Goal: Information Seeking & Learning: Learn about a topic

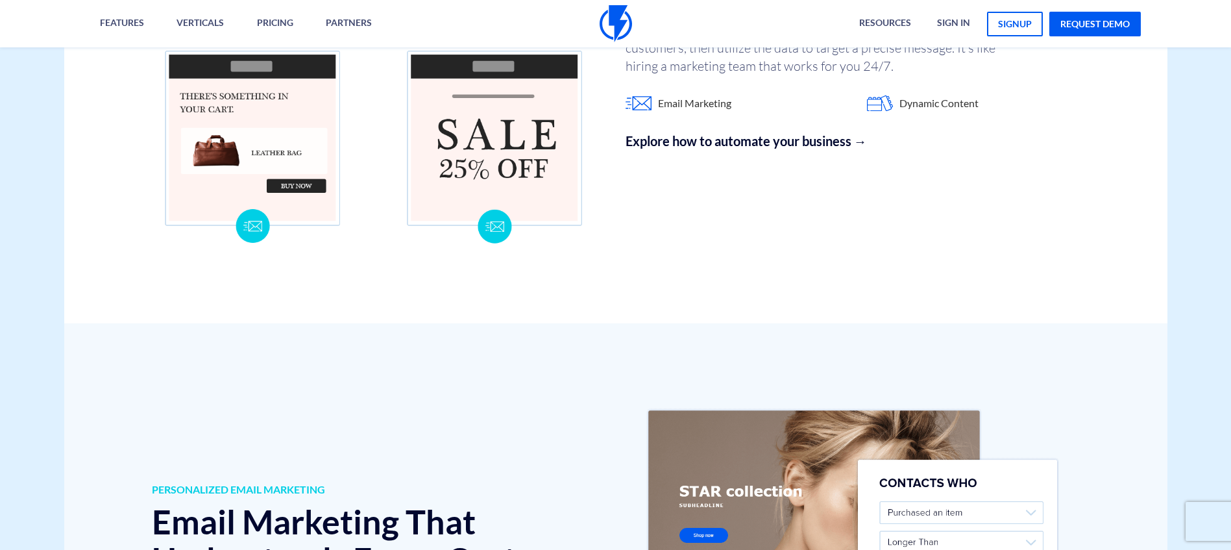
scroll to position [1623, 0]
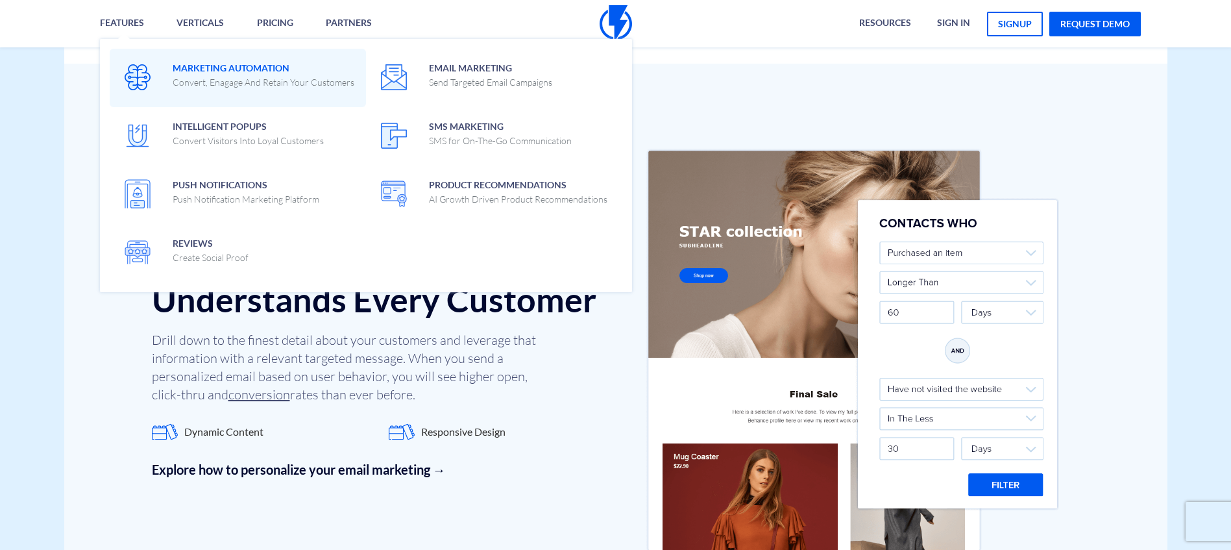
click at [132, 72] on img at bounding box center [138, 77] width 26 height 26
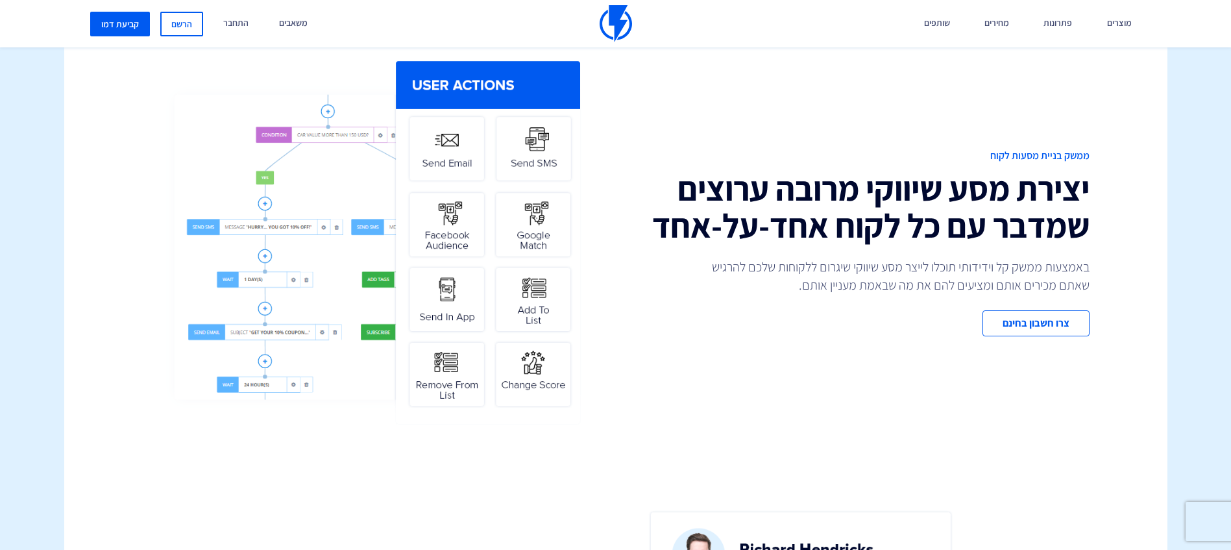
scroll to position [519, 0]
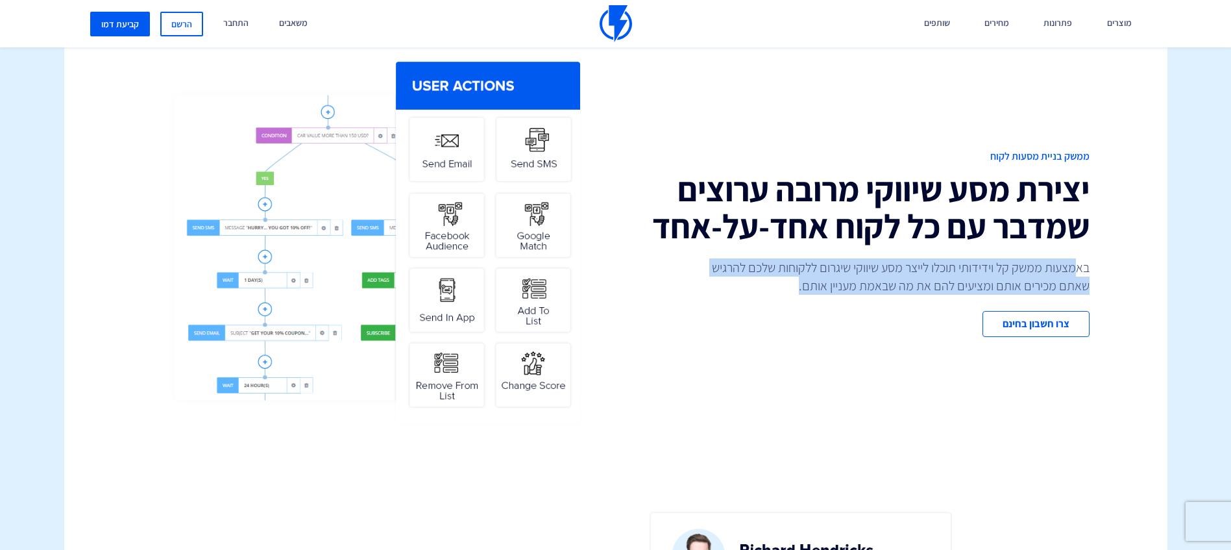
drag, startPoint x: 1078, startPoint y: 271, endPoint x: 742, endPoint y: 293, distance: 336.9
click at [742, 293] on p "באמצעות ממשק קל וידידותי תוכלו לייצר מסע שיווקי שיגרום ללקוחות שלכם להרגיש שאתם…" at bounding box center [894, 276] width 389 height 36
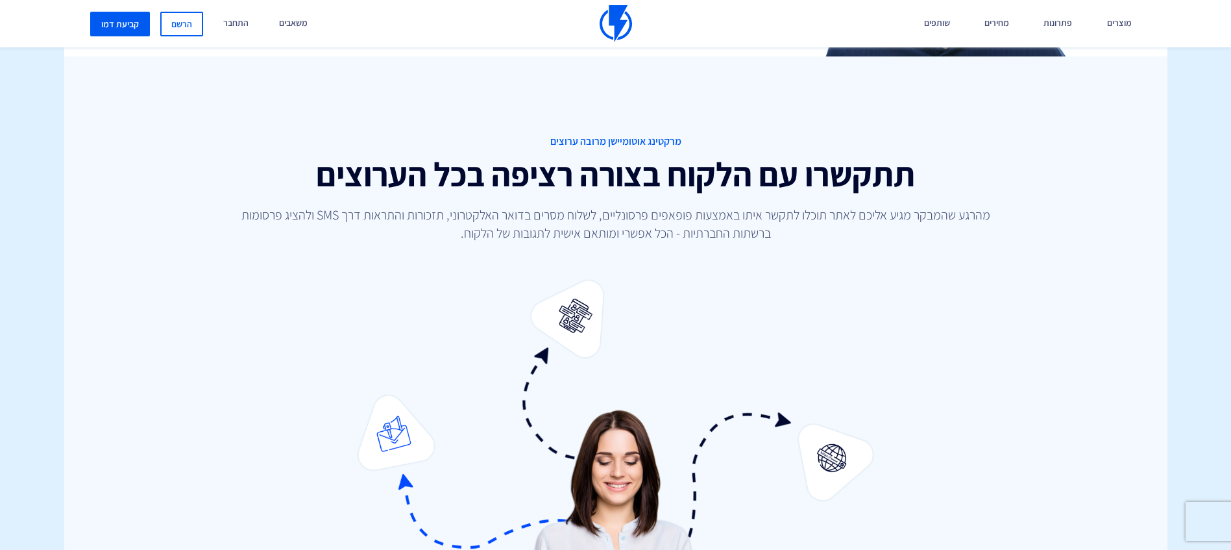
scroll to position [1298, 0]
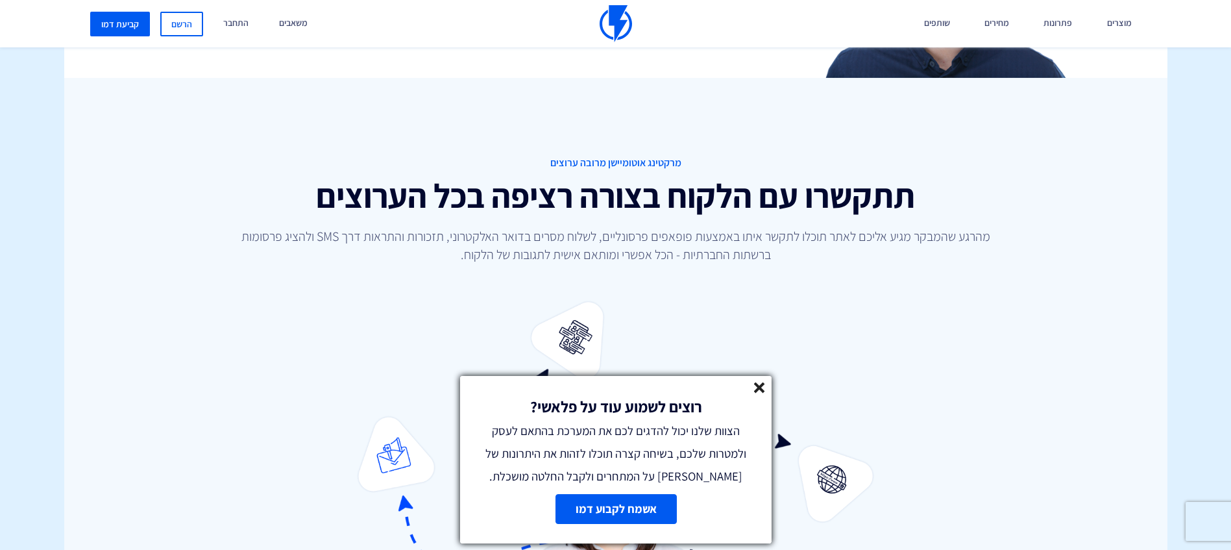
click at [759, 398] on div "רוצים לשמוע עוד על פלאשי? הצוות שלנו יכול להדגים לכם את המערכת בהתאם לעסק ולמטר…" at bounding box center [616, 432] width 312 height 112
click at [759, 390] on icon at bounding box center [759, 387] width 11 height 11
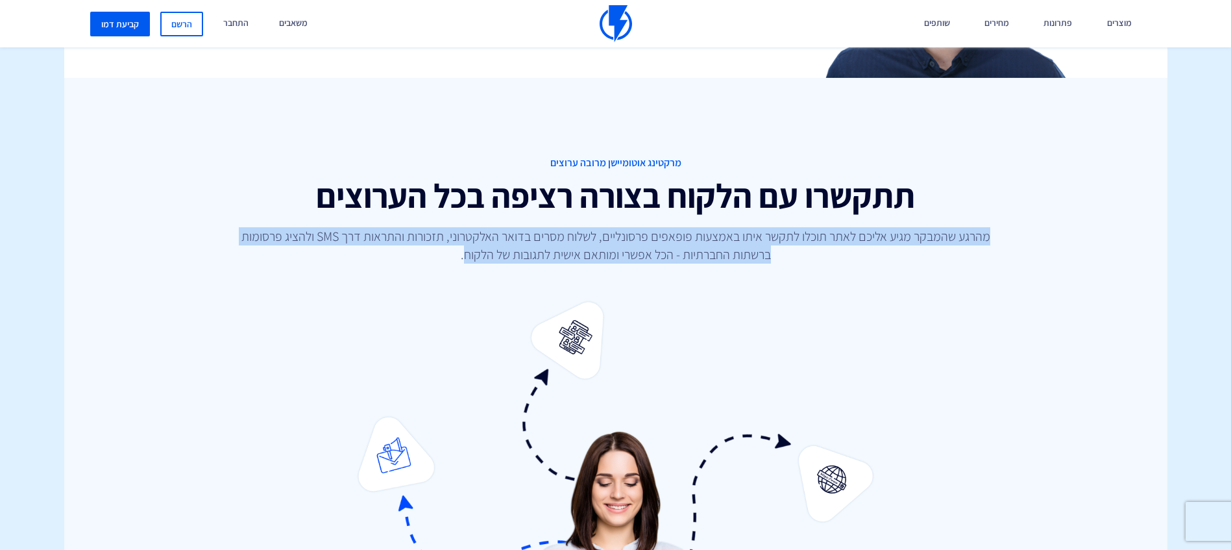
drag, startPoint x: 992, startPoint y: 240, endPoint x: 461, endPoint y: 260, distance: 531.2
click at [461, 260] on p "מהרגע שהמבקר מגיע אליכם לאתר תוכלו לתקשר איתו באמצעות פופאפים פרסונליים, לשלוח …" at bounding box center [616, 245] width 758 height 36
click at [625, 247] on p "מהרגע שהמבקר מגיע אליכם לאתר תוכלו לתקשר איתו באמצעות פופאפים פרסונליים, לשלוח …" at bounding box center [616, 245] width 758 height 36
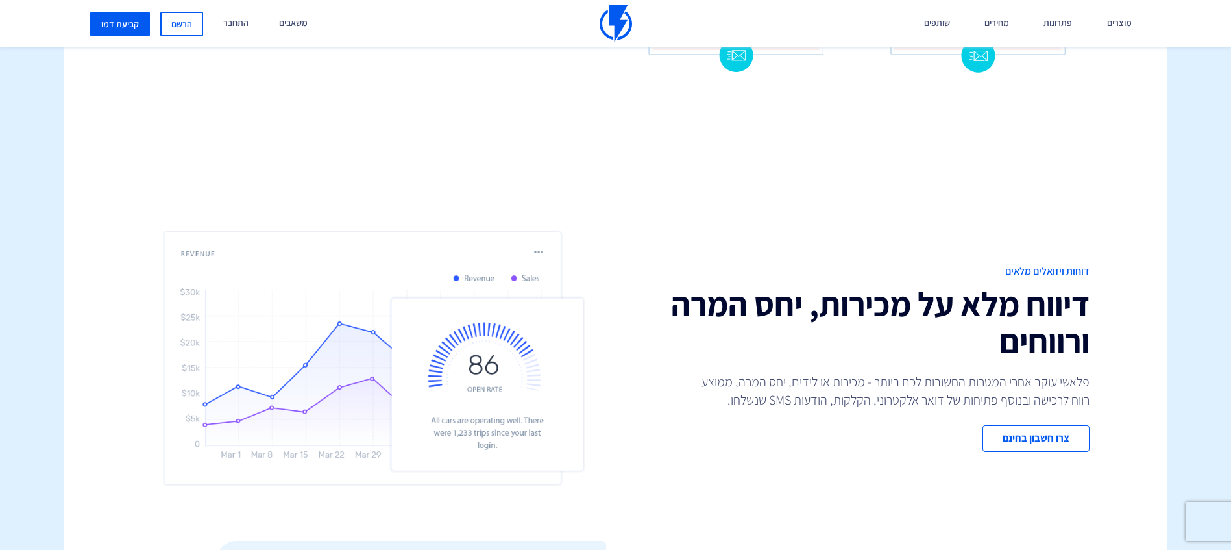
scroll to position [2466, 0]
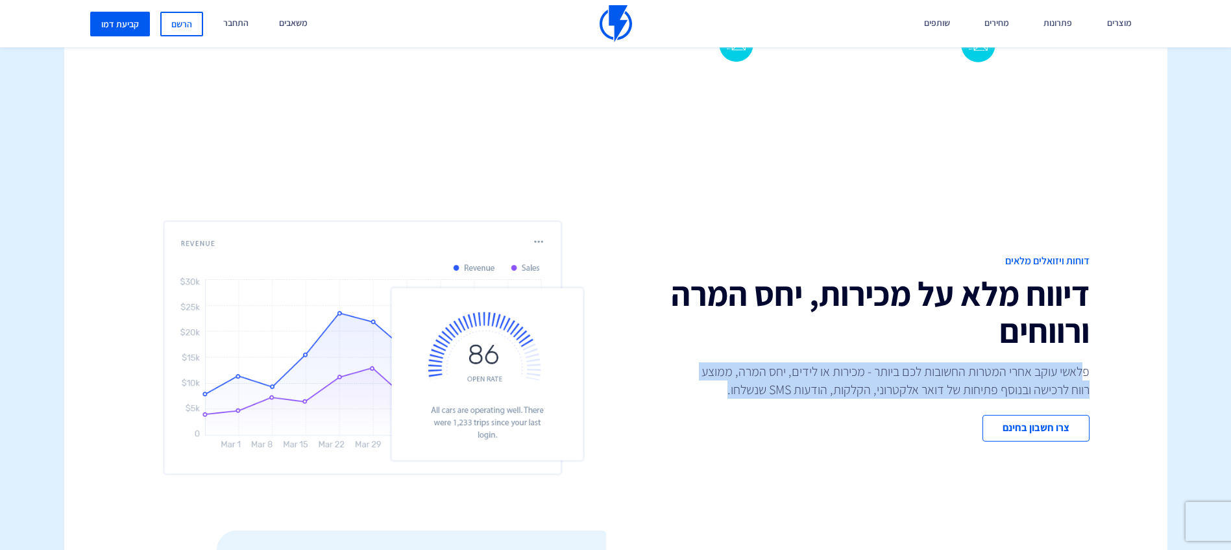
drag, startPoint x: 1082, startPoint y: 365, endPoint x: 881, endPoint y: 393, distance: 203.1
click at [881, 393] on p "פלאשי עוקב אחרי המטרות החשובות לכם ביותר - מכירות או לידים, יחס המרה, ממוצע רוו…" at bounding box center [894, 380] width 389 height 36
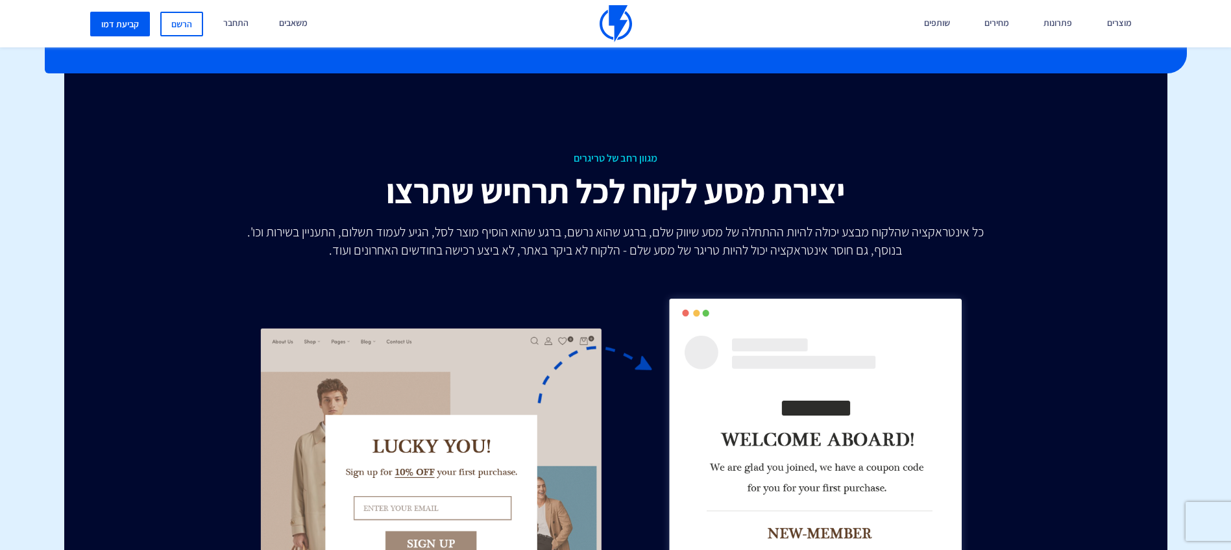
scroll to position [3245, 0]
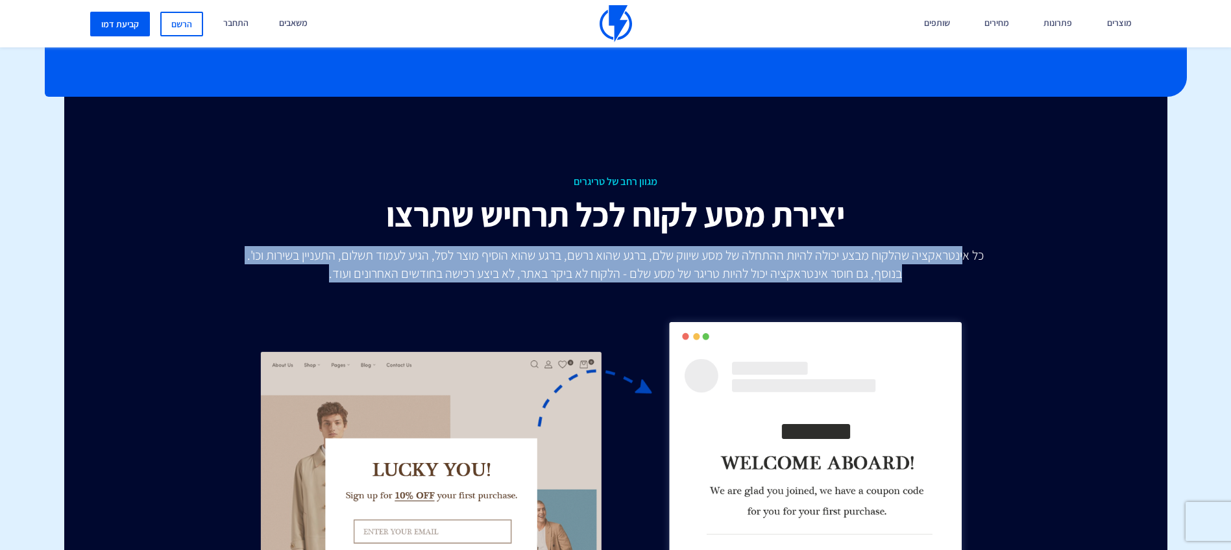
drag, startPoint x: 964, startPoint y: 261, endPoint x: 667, endPoint y: 285, distance: 298.9
click at [667, 285] on div "מגוון רחב של טריגרים יצירת מסע לקוח לכל תרחיש שתרצו כל אינטראקציה שהלקוח מבצע י…" at bounding box center [615, 472] width 1103 height 750
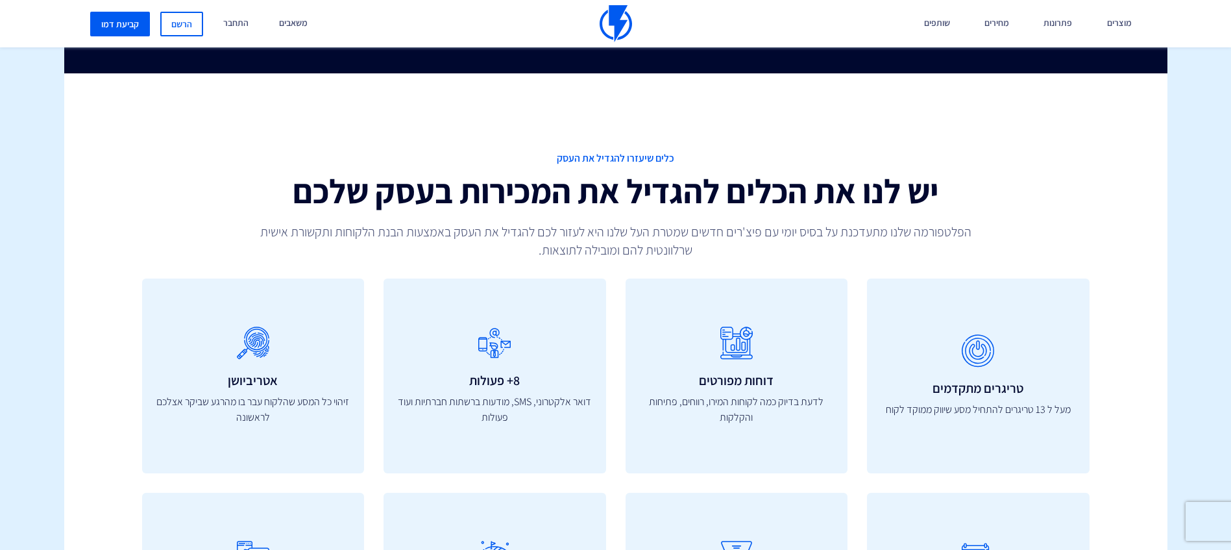
scroll to position [4024, 0]
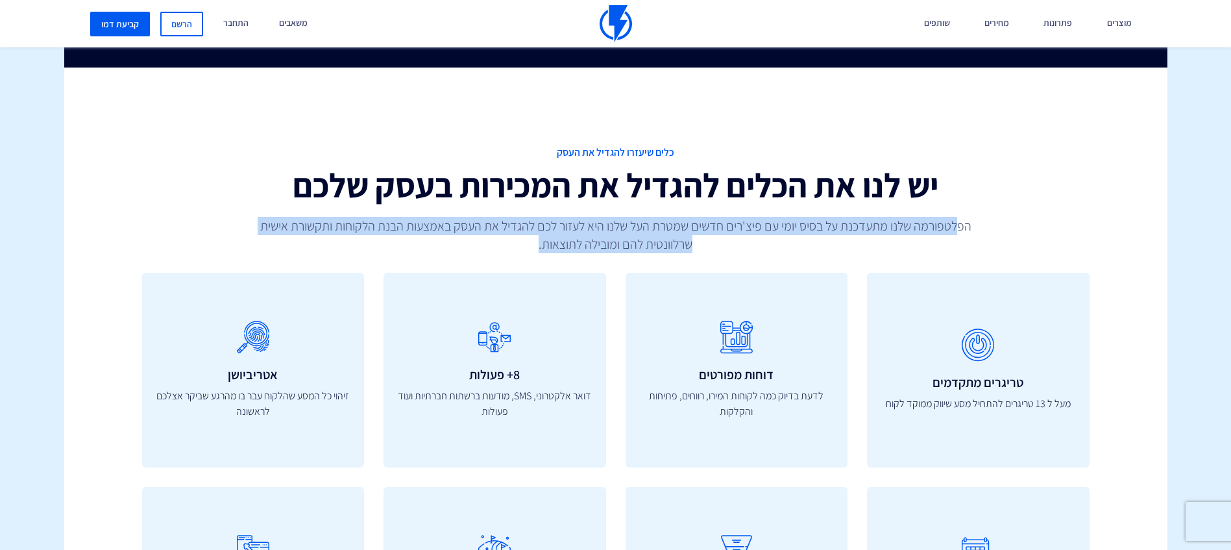
drag, startPoint x: 963, startPoint y: 234, endPoint x: 514, endPoint y: 238, distance: 449.1
click at [514, 238] on p "הפלטפורמה שלנו מתעדכנת על בסיס יומי עם פיצ'רים חדשים שמטרת העל שלנו היא לעזור ל…" at bounding box center [616, 235] width 758 height 36
drag, startPoint x: 514, startPoint y: 238, endPoint x: 522, endPoint y: 244, distance: 10.1
click at [522, 244] on p "הפלטפורמה שלנו מתעדכנת על בסיס יומי עם פיצ'רים חדשים שמטרת העל שלנו היא לעזור ל…" at bounding box center [616, 235] width 758 height 36
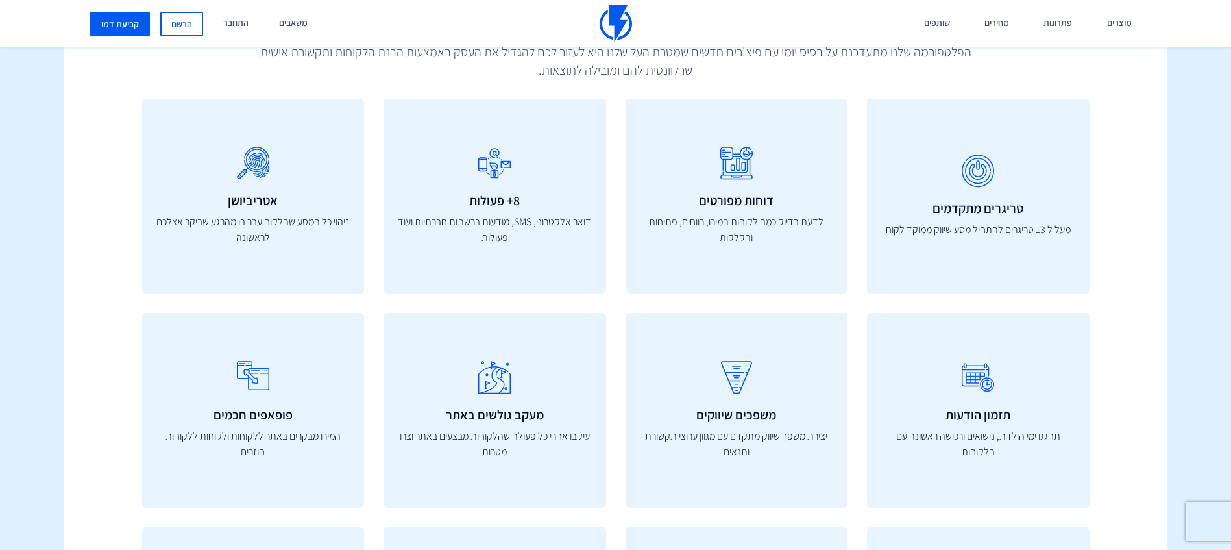
scroll to position [4219, 0]
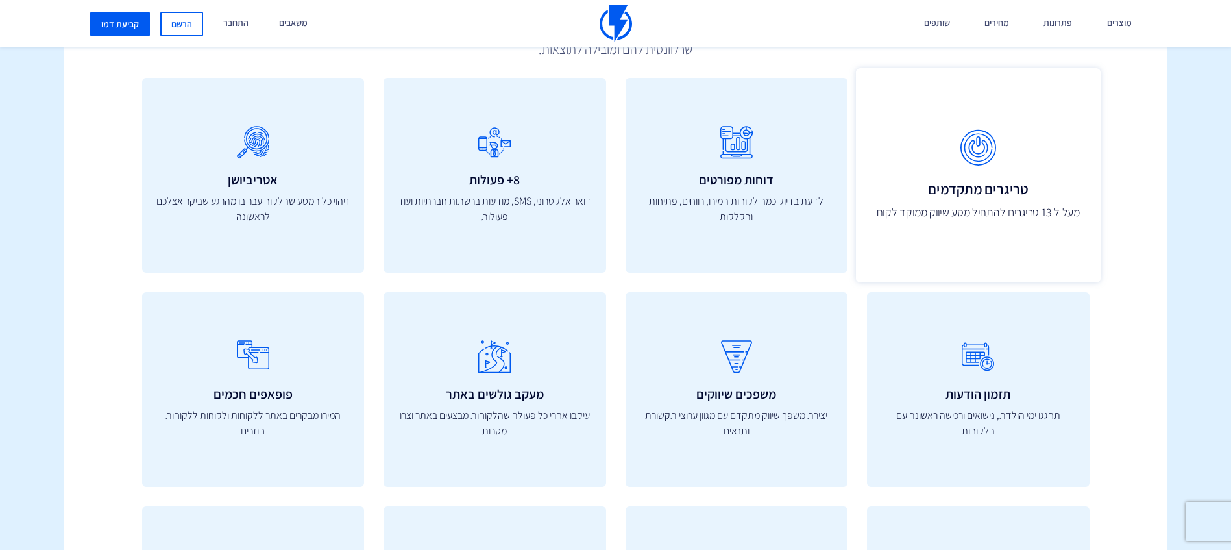
click at [961, 155] on icon at bounding box center [978, 148] width 216 height 51
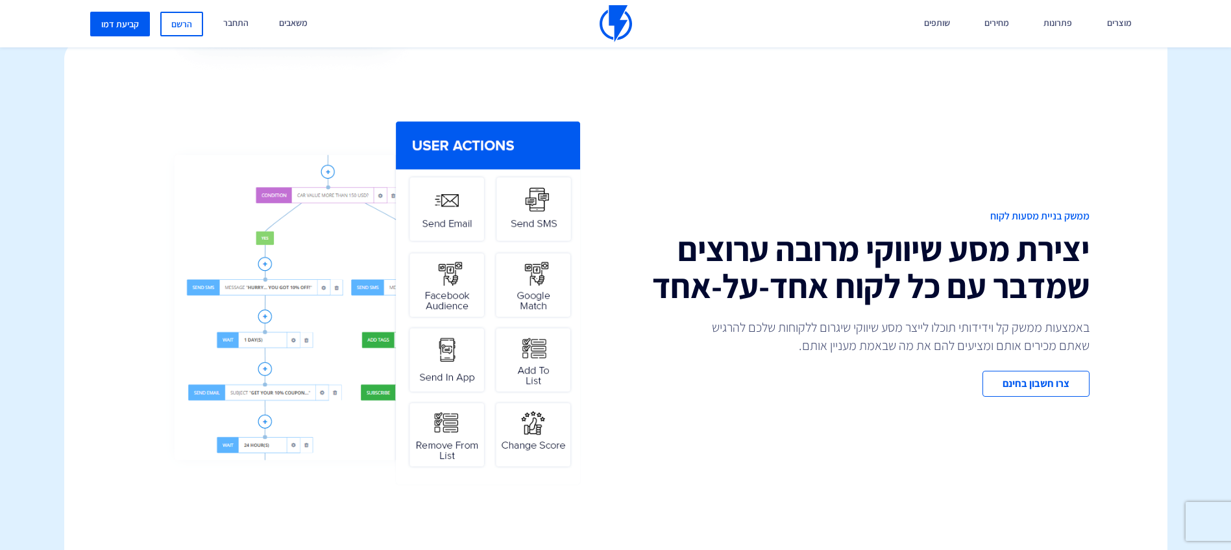
scroll to position [460, 0]
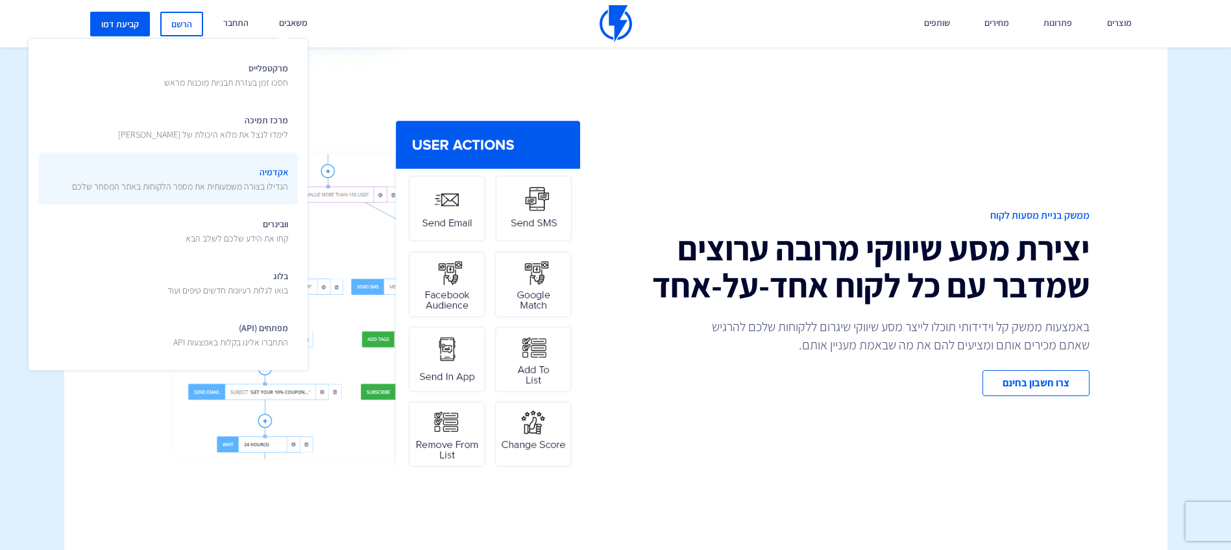
click at [269, 177] on span "אקדמיה הגדילו בצורה משמעותית את מספר הלקוחות באתר המסחר שלכם" at bounding box center [180, 177] width 216 height 31
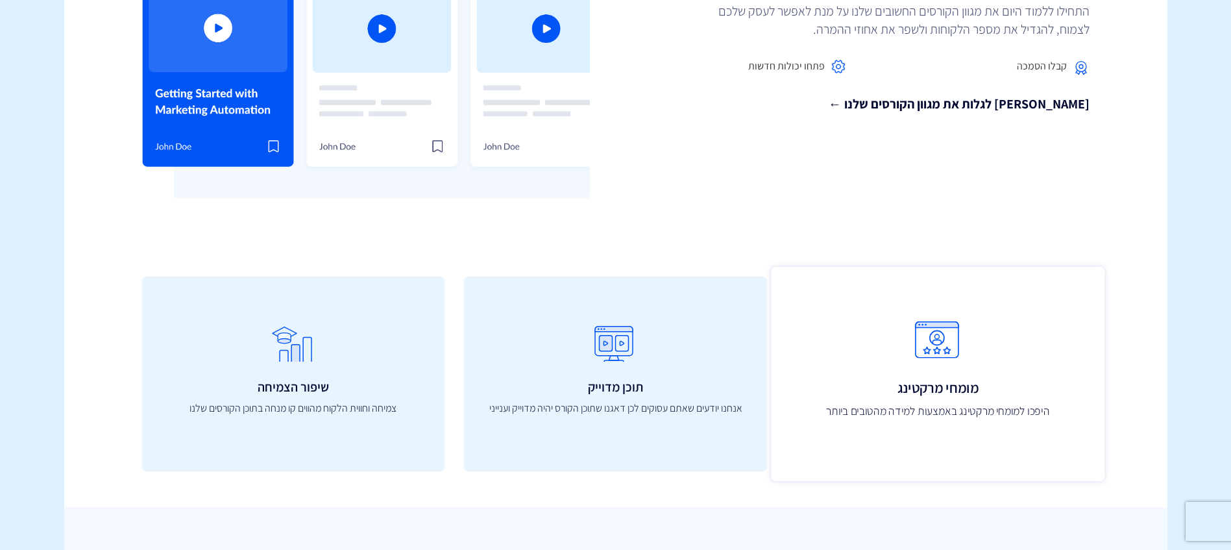
scroll to position [389, 0]
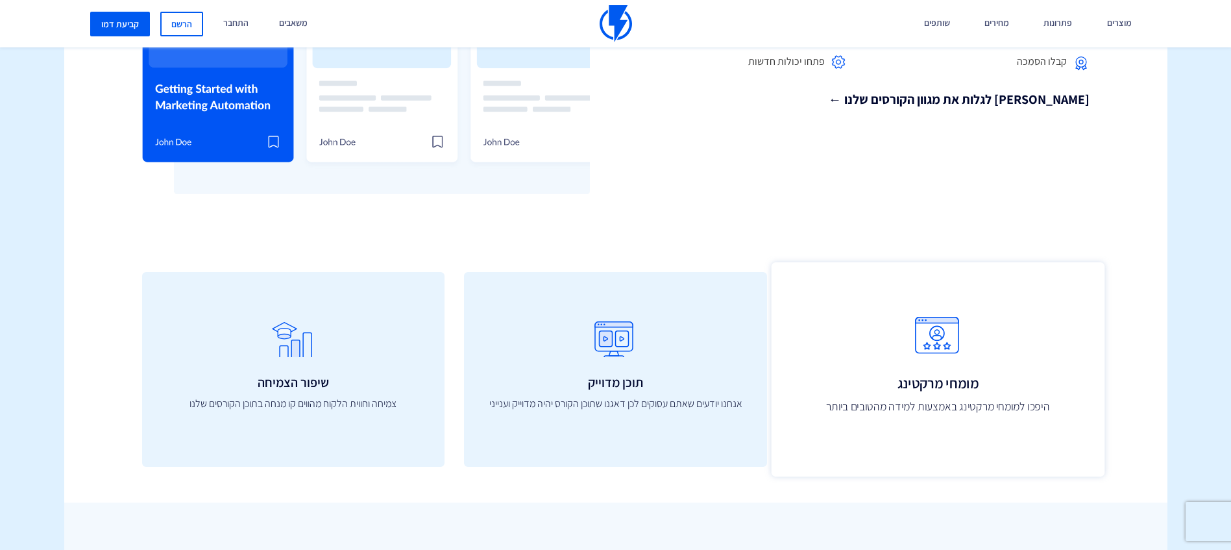
click at [1051, 378] on h3 "מומחי מרקטינג" at bounding box center [938, 383] width 304 height 16
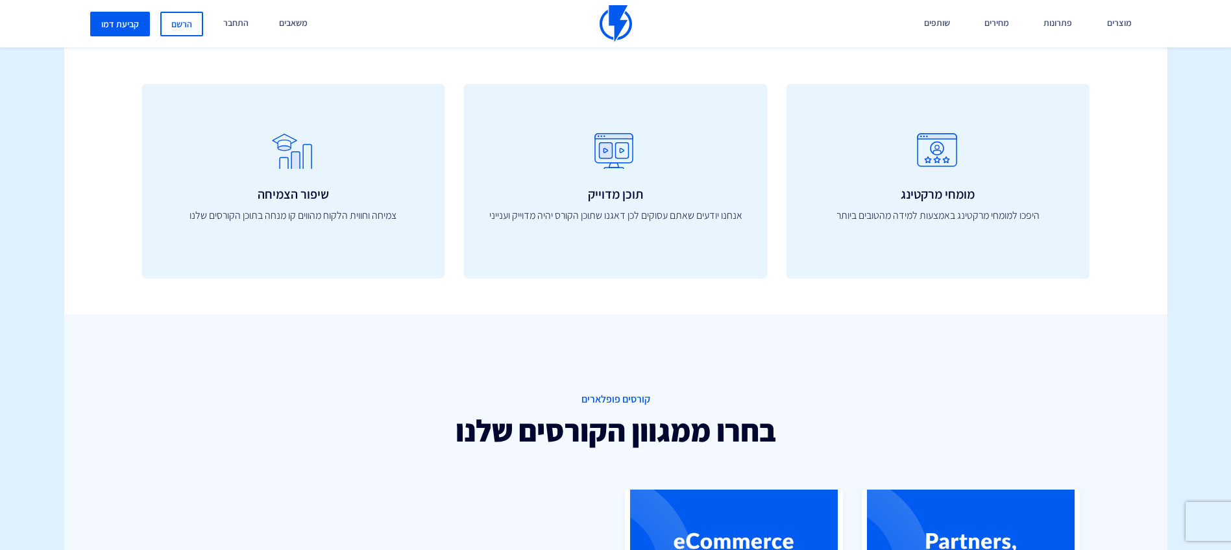
scroll to position [584, 0]
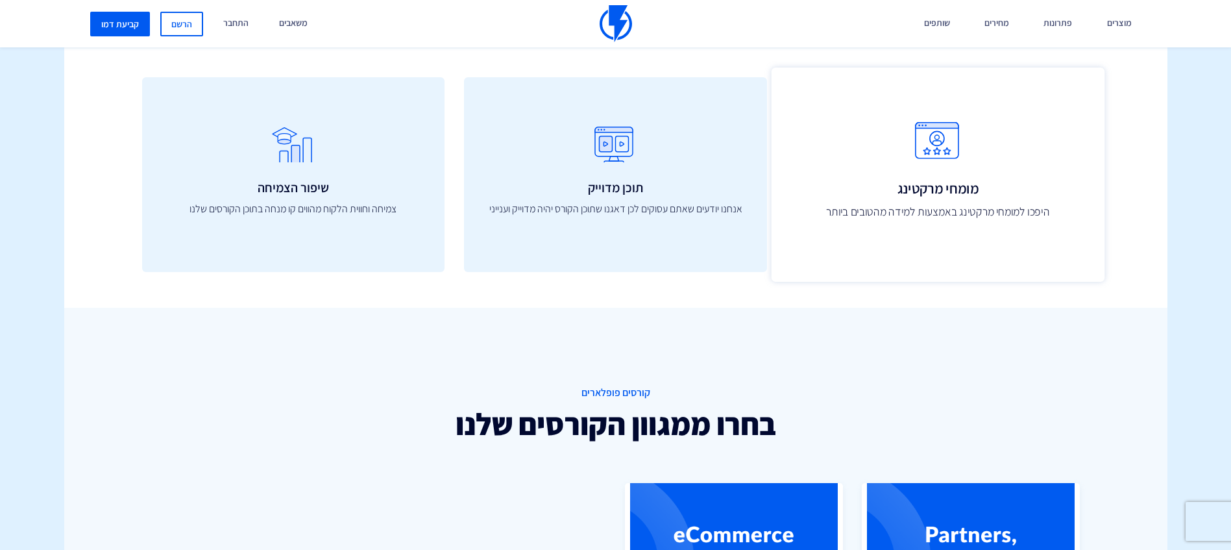
click at [933, 211] on p "היפכו למומחי מרקטינג באמצעות למידה מהטובים ביותר" at bounding box center [938, 212] width 304 height 17
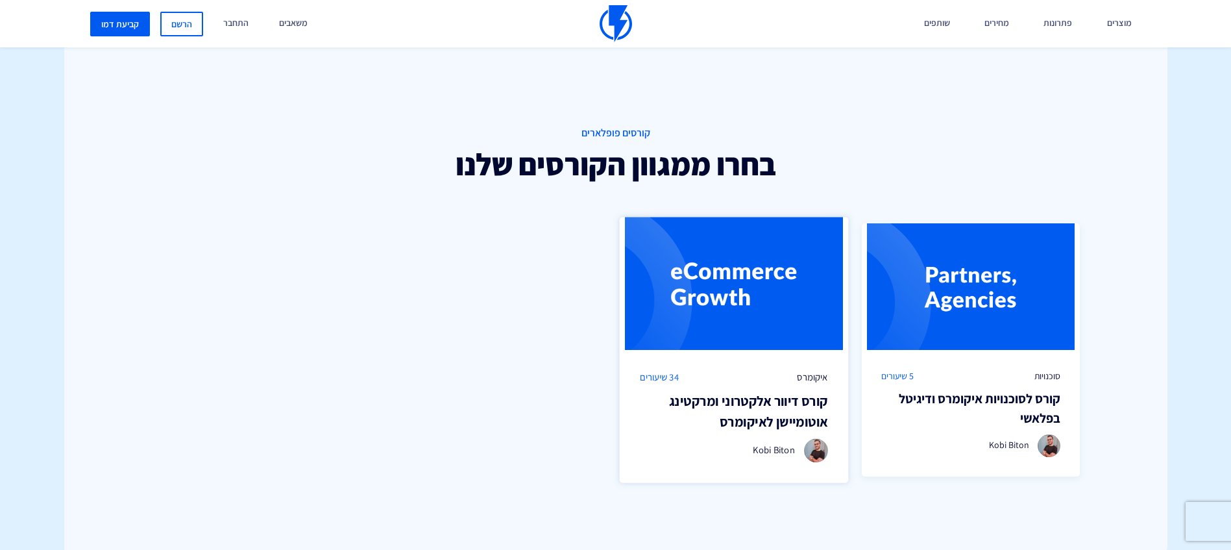
scroll to position [909, 0]
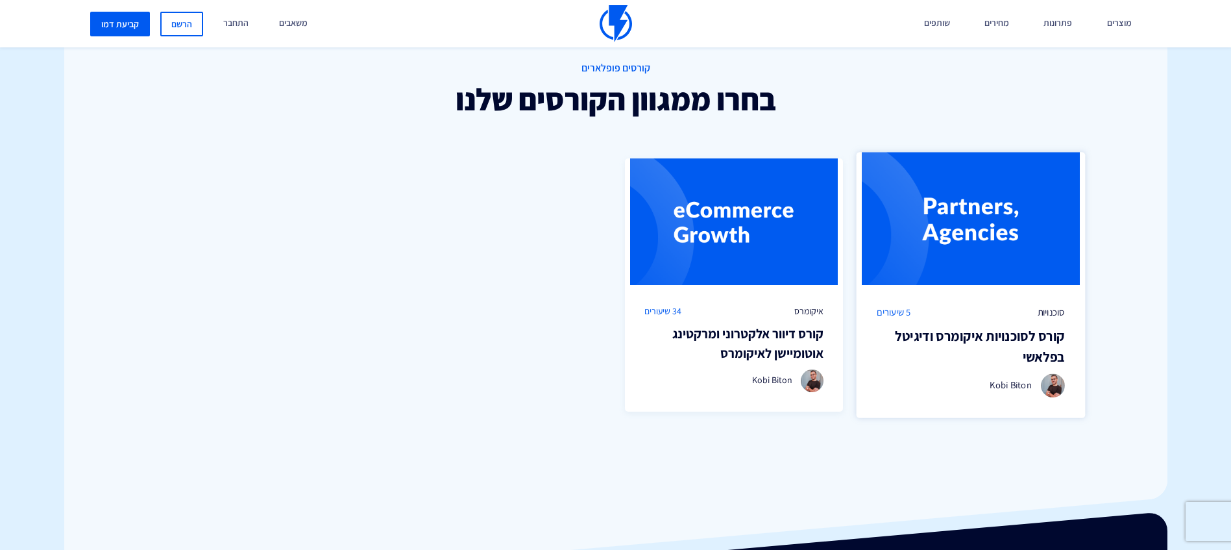
click at [1001, 339] on h3 "קורס לסוכנויות איקומרס ודיגיטל בפלאשי" at bounding box center [971, 346] width 188 height 41
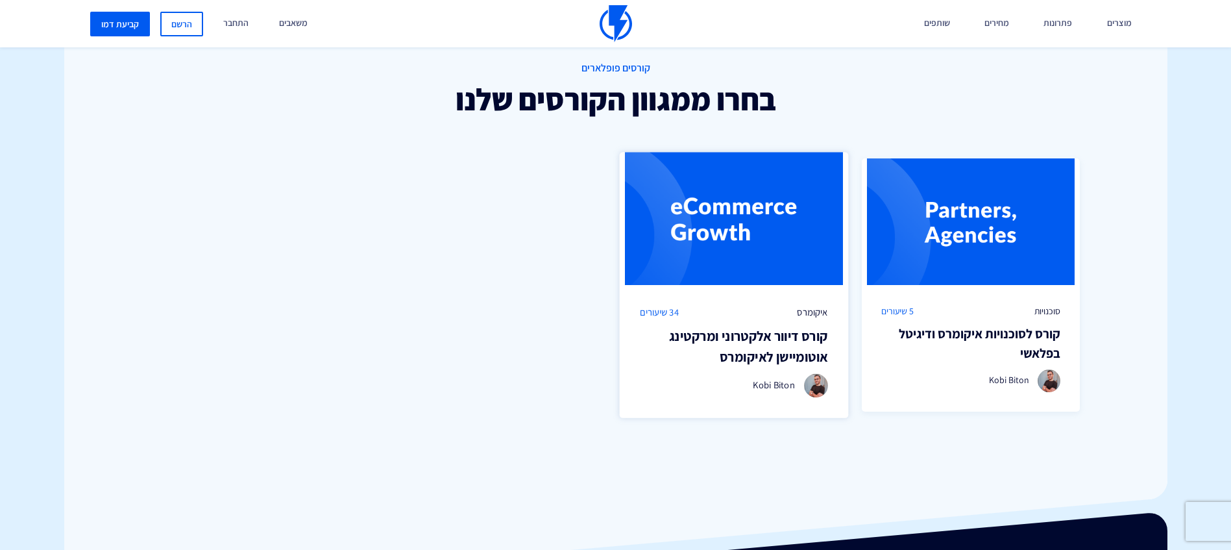
click at [719, 328] on h3 "קורס דיוור אלקטרוני ומרקטינג אוטומיישן לאיקומרס" at bounding box center [734, 346] width 188 height 41
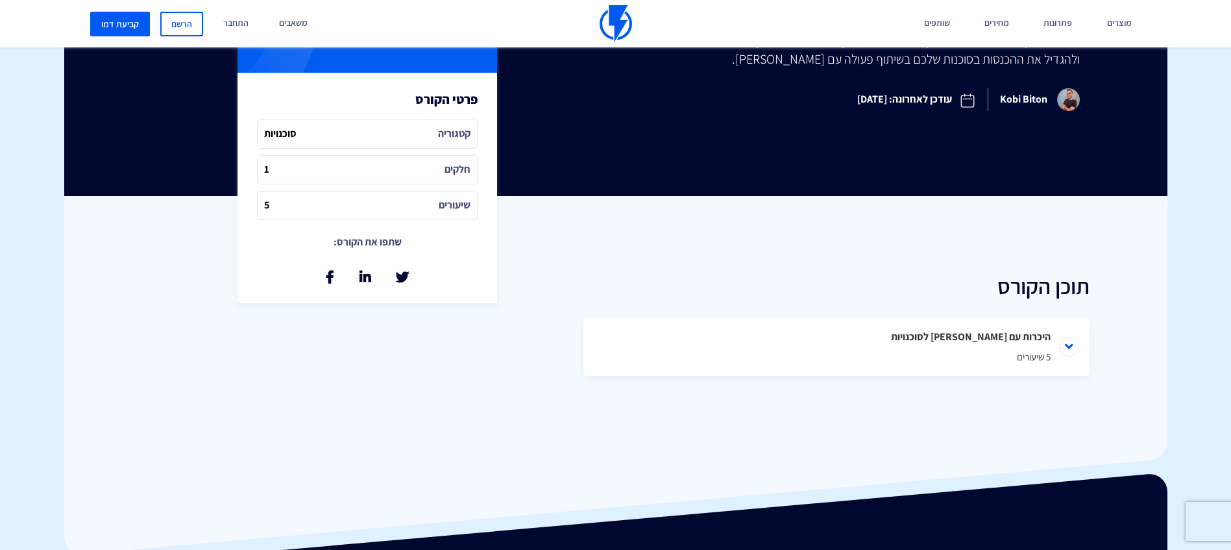
scroll to position [389, 0]
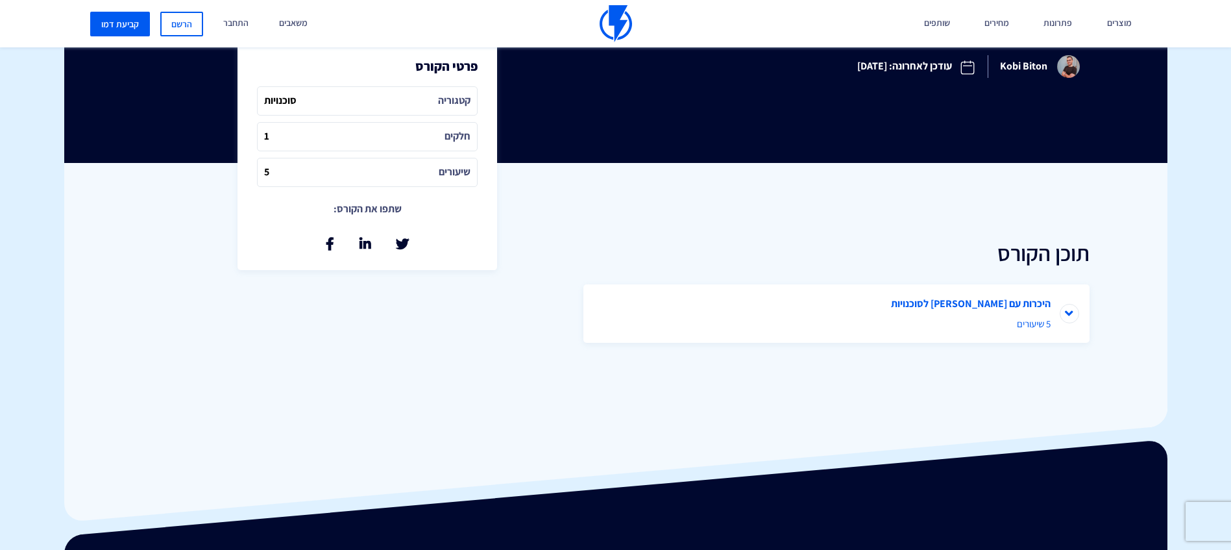
click at [1061, 307] on li "היכרות עם פלאשי לסוכנויות 5 שיעורים" at bounding box center [836, 313] width 506 height 58
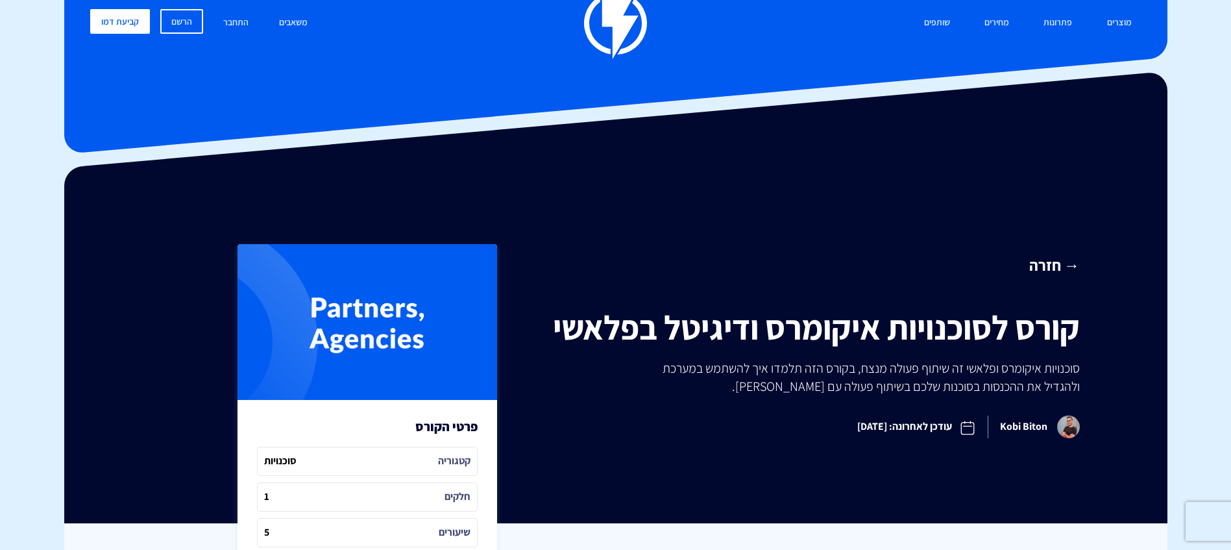
scroll to position [0, 0]
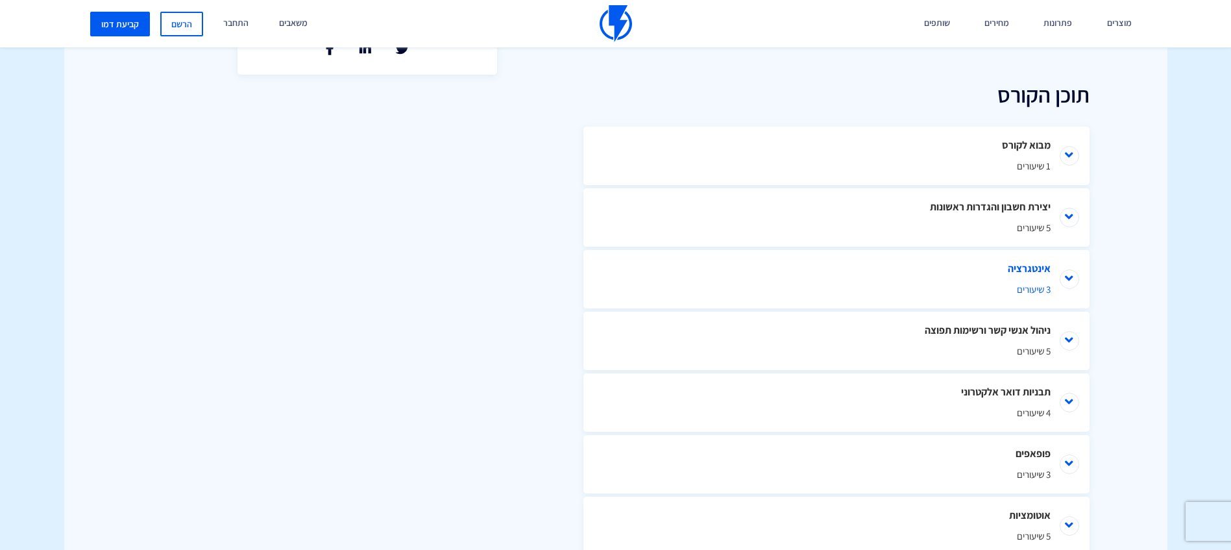
scroll to position [584, 0]
click at [1068, 218] on li "יצירת חשבון והגדרות ראשונות 5 שיעורים" at bounding box center [836, 218] width 506 height 58
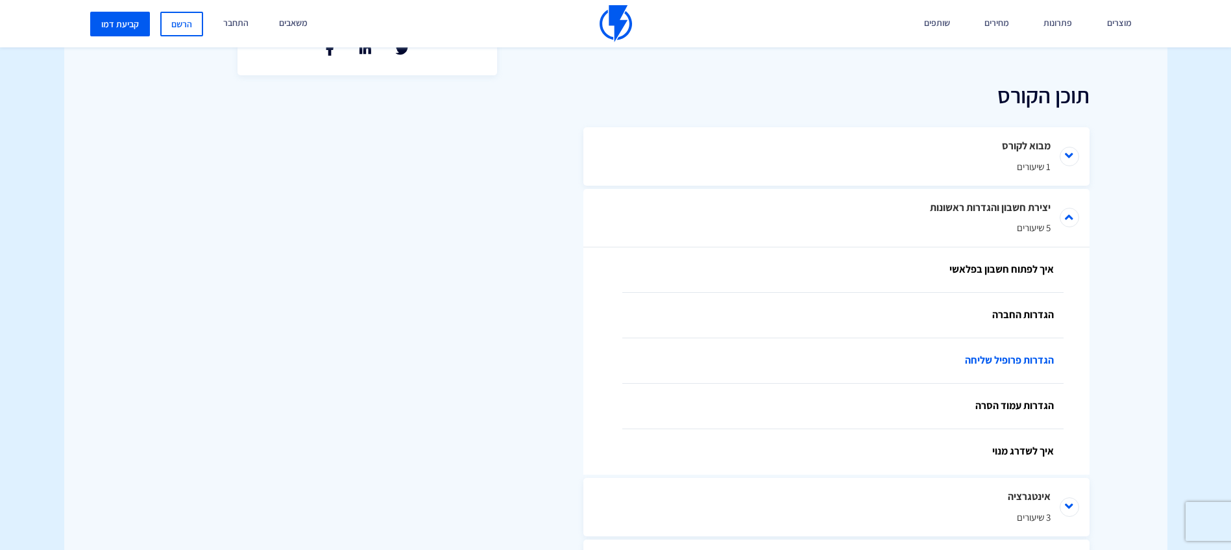
click at [1053, 360] on link "הגדרות פרופיל שליחה" at bounding box center [842, 360] width 441 height 45
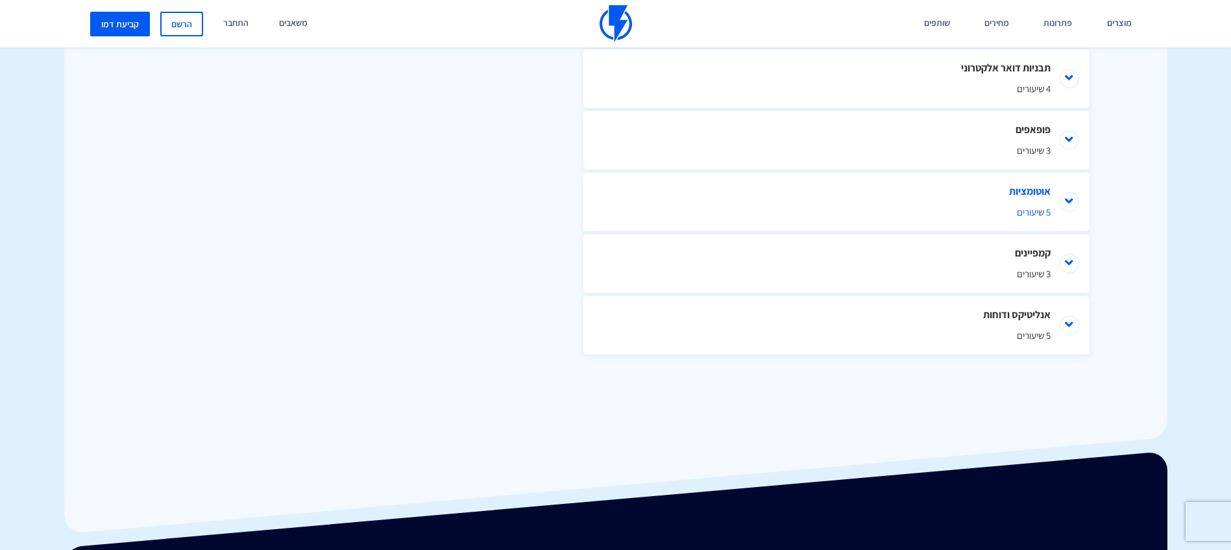
click at [1073, 208] on li "אוטומציות 5 שיעורים" at bounding box center [836, 202] width 506 height 58
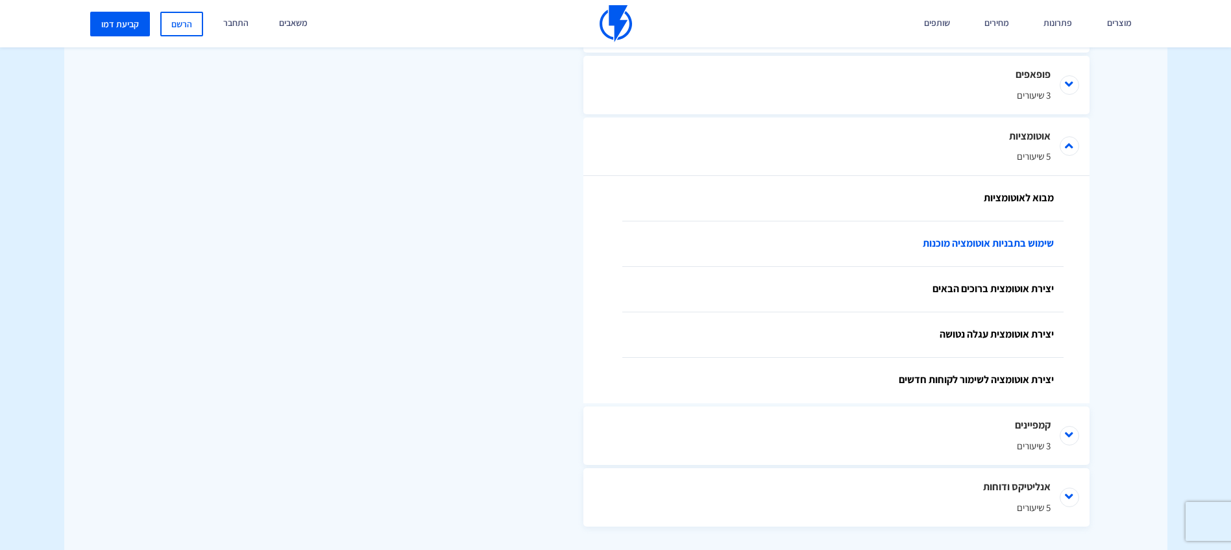
scroll to position [941, 0]
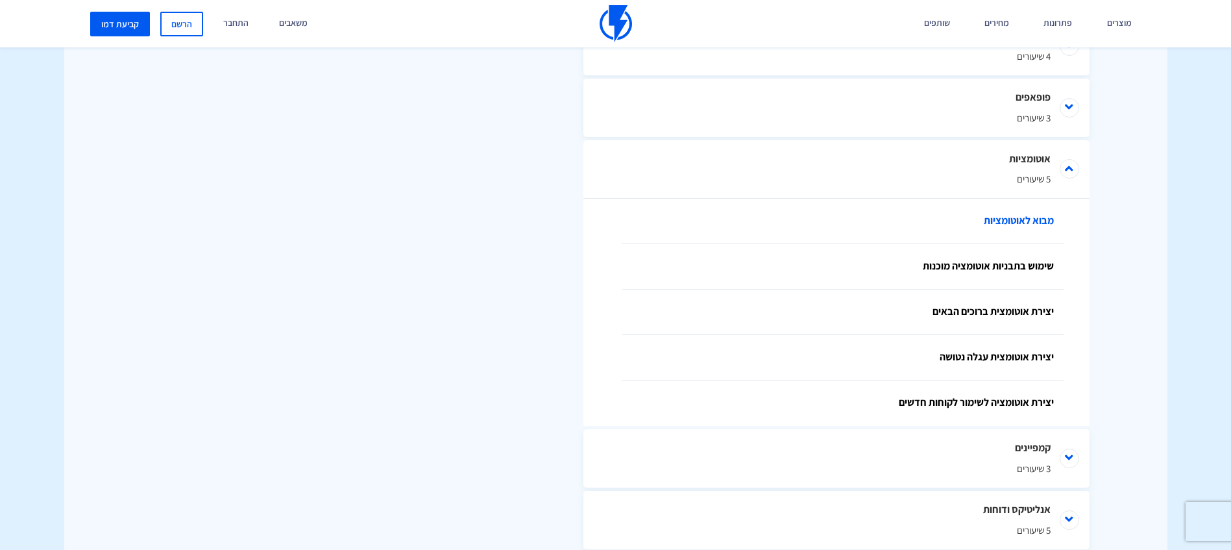
click at [1016, 226] on link "מבוא לאוטומציות" at bounding box center [842, 221] width 441 height 45
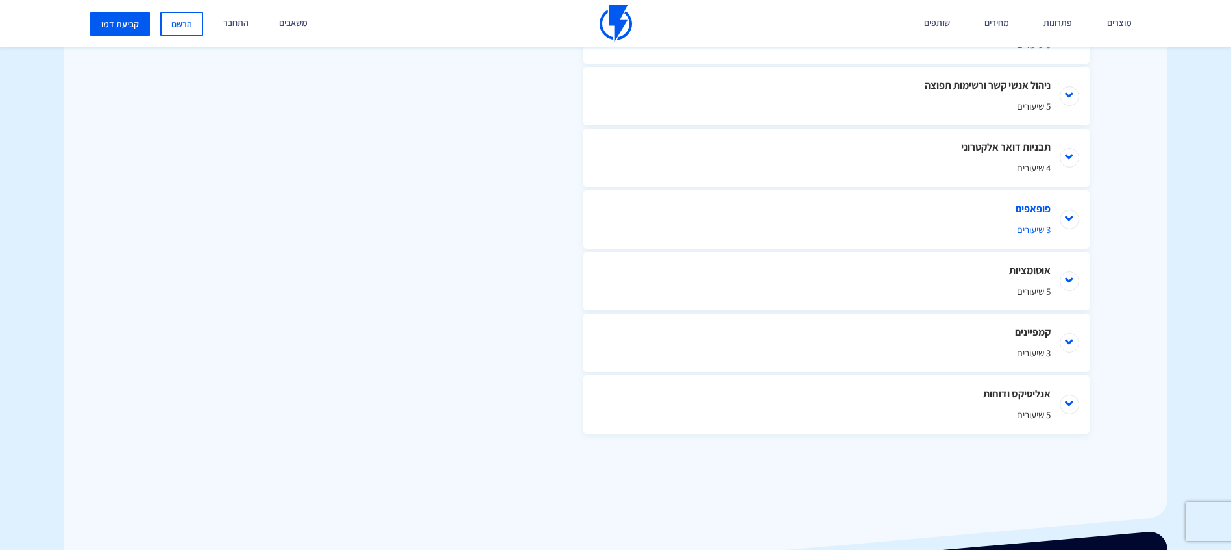
scroll to position [844, 0]
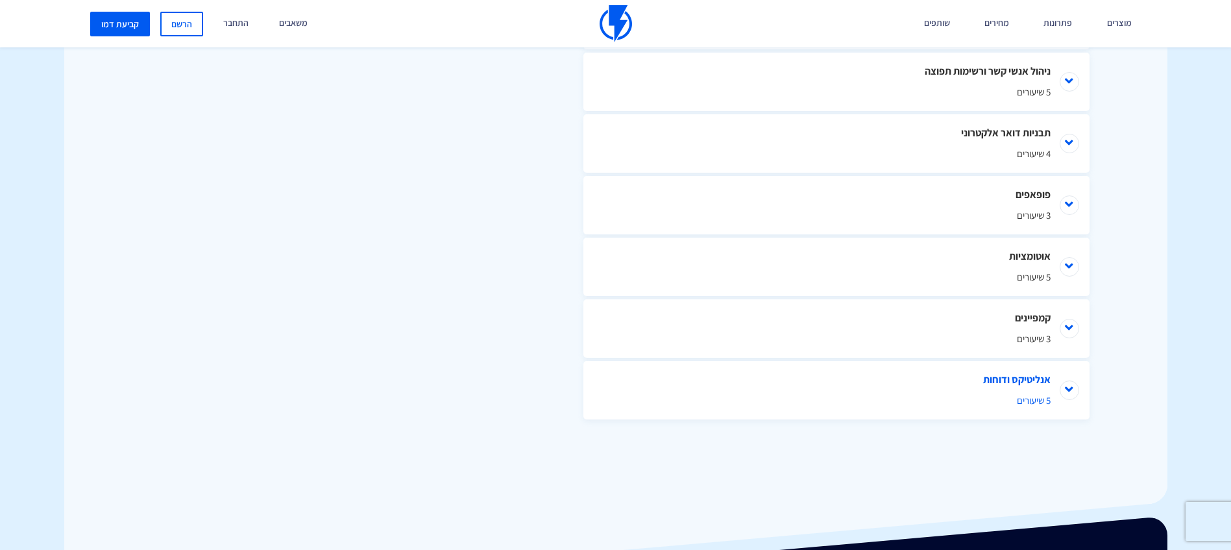
click at [1068, 391] on li "אנליטיקס ודוחות 5 שיעורים" at bounding box center [836, 390] width 506 height 58
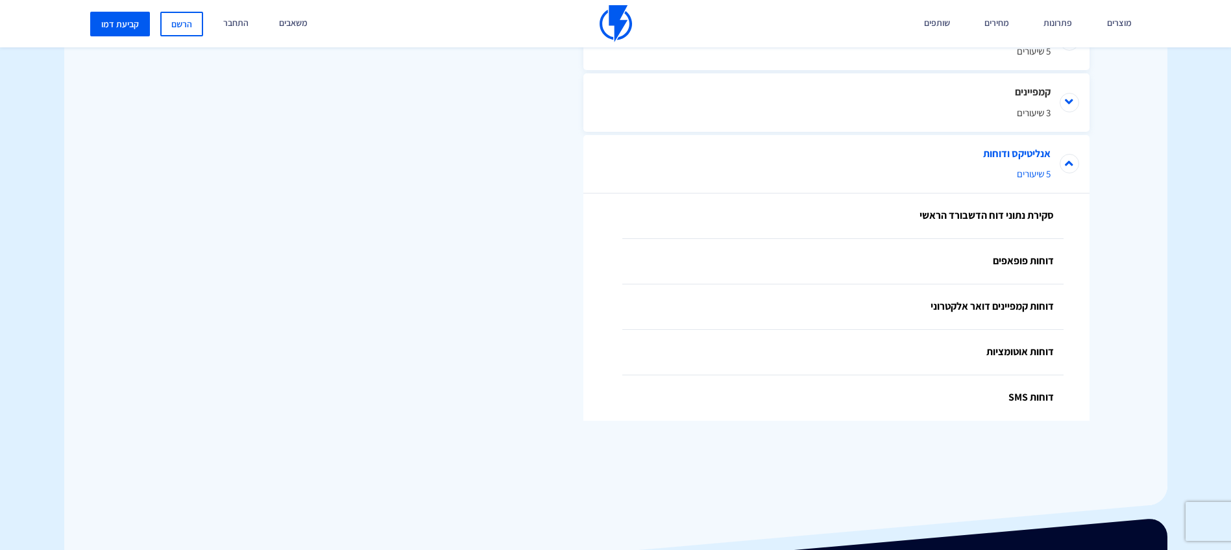
scroll to position [1071, 0]
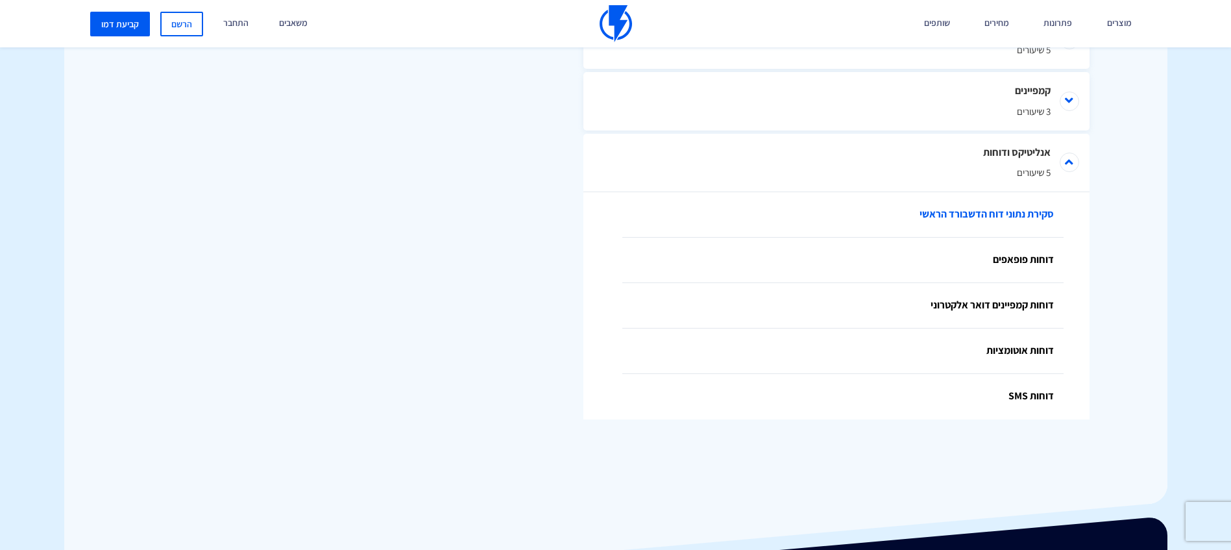
click at [1047, 211] on link "סקירת נתוני דוח הדשבורד הראשי" at bounding box center [842, 214] width 441 height 45
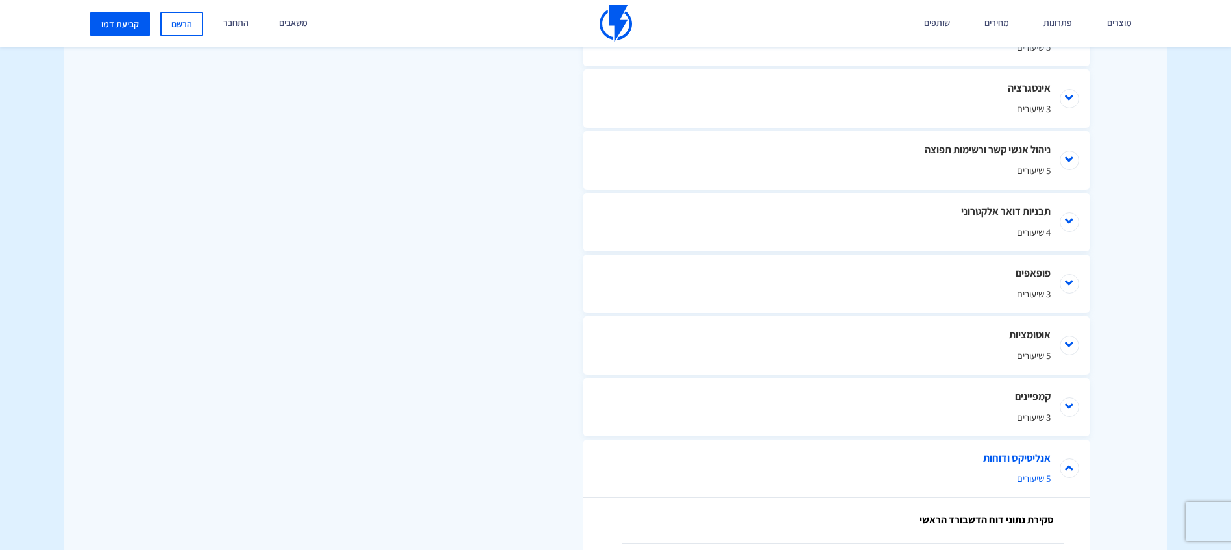
scroll to position [681, 0]
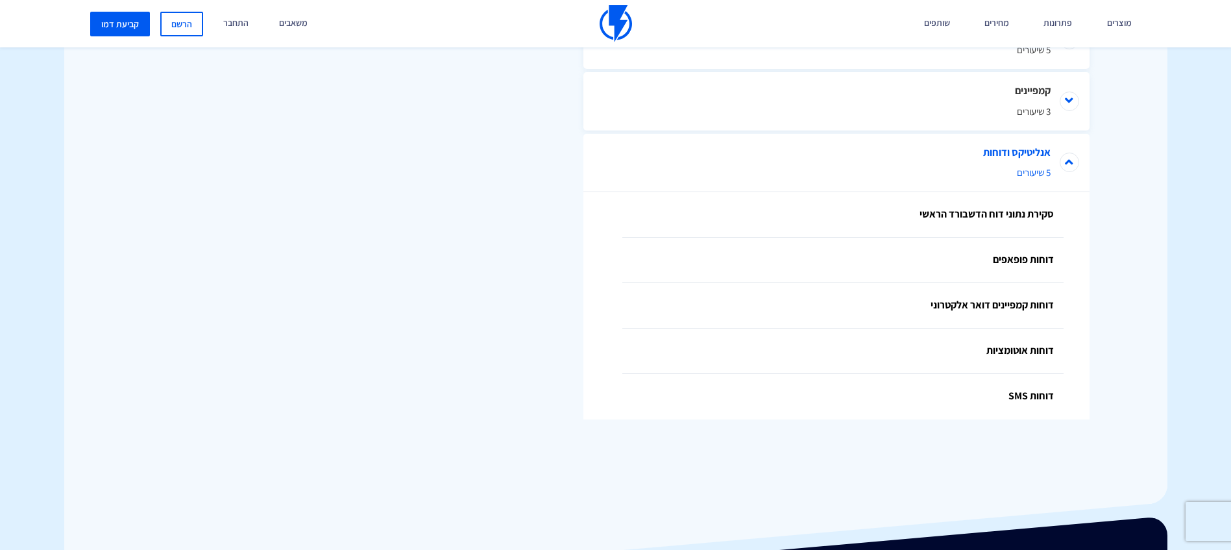
click at [1068, 169] on li "אנליטיקס ודוחות 5 שיעורים" at bounding box center [836, 163] width 506 height 58
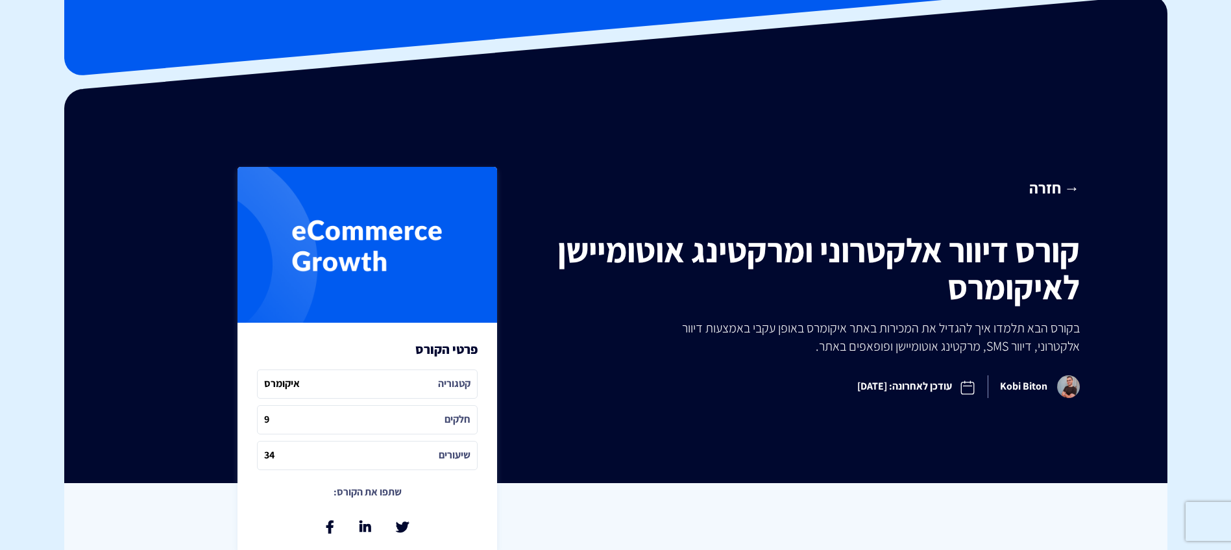
scroll to position [130, 0]
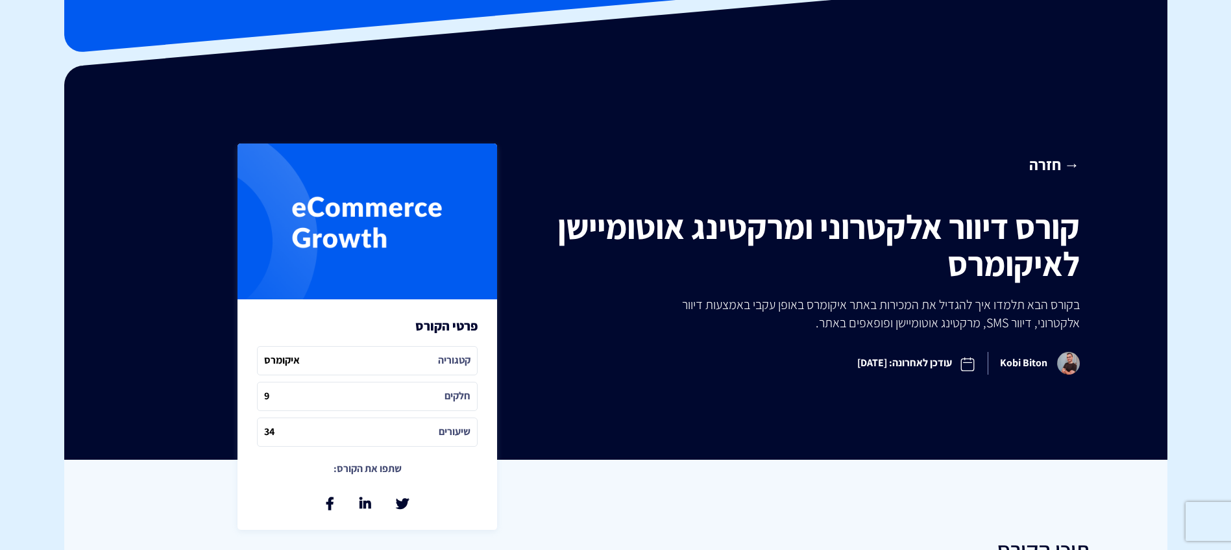
click at [1077, 163] on link "→ חזרה" at bounding box center [812, 164] width 533 height 22
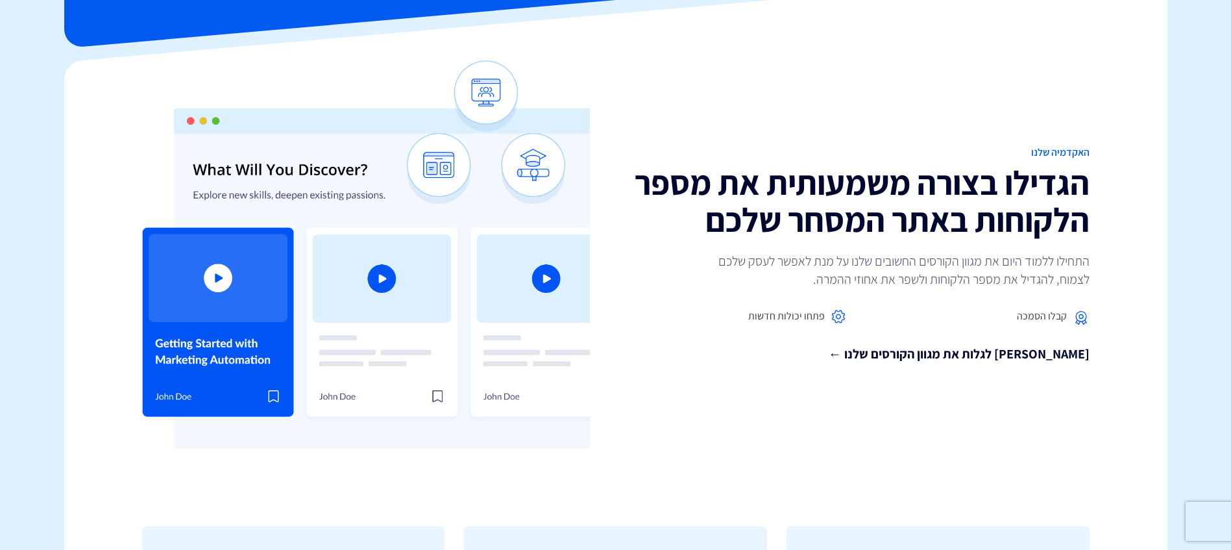
scroll to position [130, 0]
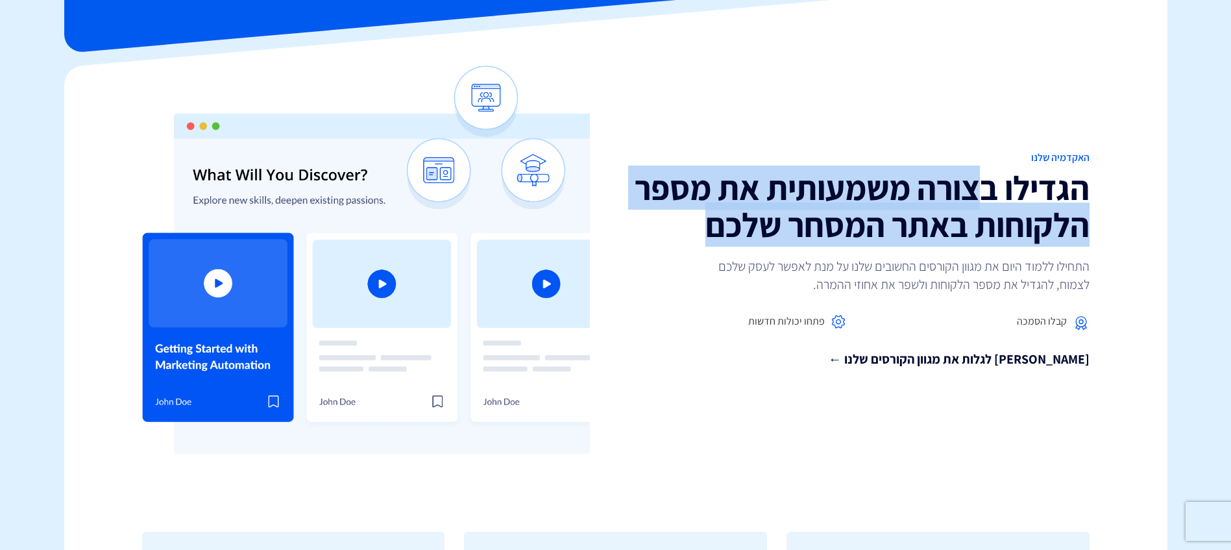
drag, startPoint x: 980, startPoint y: 188, endPoint x: 684, endPoint y: 223, distance: 298.1
click at [684, 223] on h2 "הגדילו בצורה משמעותית את מספר הלקוחות באתר המסחר שלכם" at bounding box center [858, 206] width 464 height 74
drag, startPoint x: 684, startPoint y: 223, endPoint x: 818, endPoint y: 221, distance: 133.7
click at [818, 221] on h2 "הגדילו בצורה משמעותית את מספר הלקוחות באתר המסחר שלכם" at bounding box center [858, 206] width 464 height 74
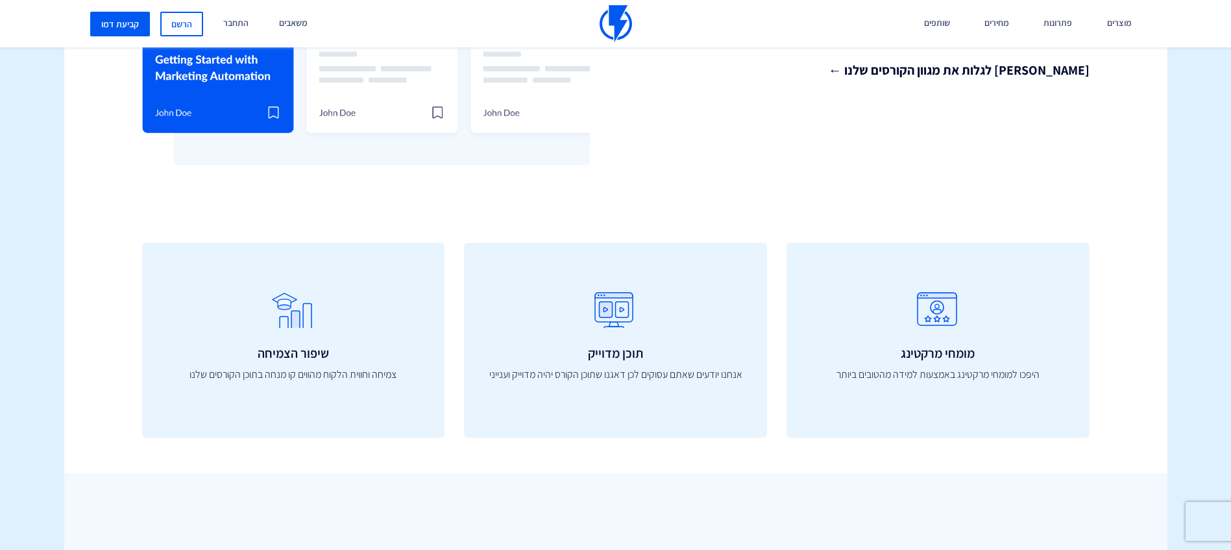
scroll to position [454, 0]
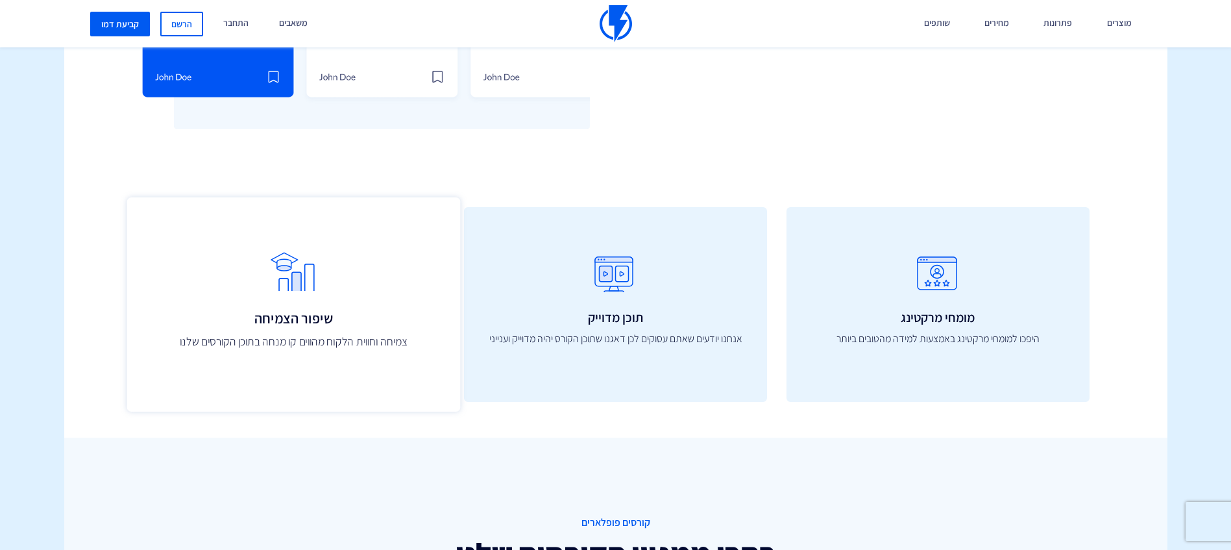
click at [313, 312] on h3 "שיפור הצמיחה" at bounding box center [293, 318] width 304 height 16
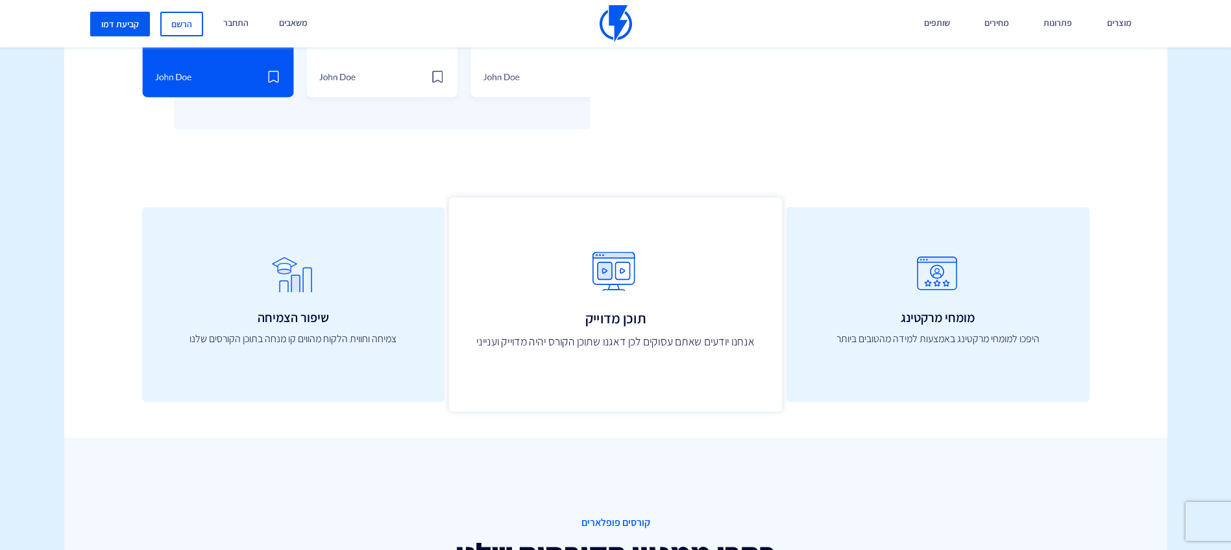
click at [590, 296] on icon at bounding box center [615, 278] width 304 height 52
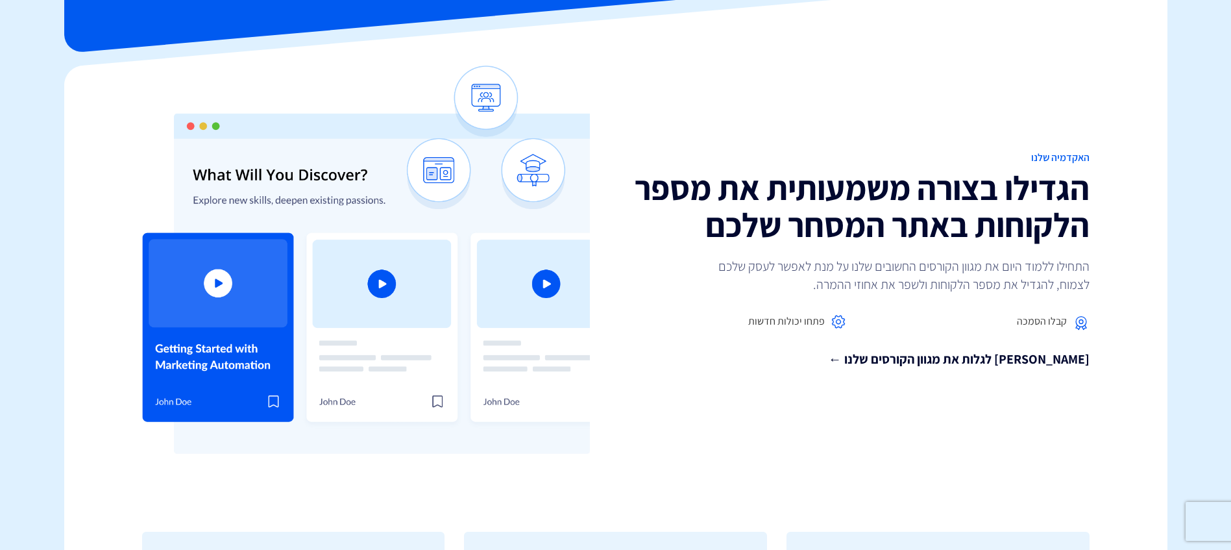
scroll to position [0, 0]
